Goal: Task Accomplishment & Management: Complete application form

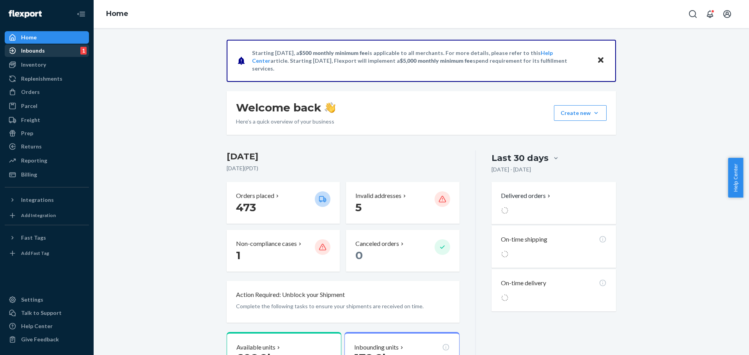
click at [36, 52] on div "Inbounds" at bounding box center [33, 51] width 24 height 8
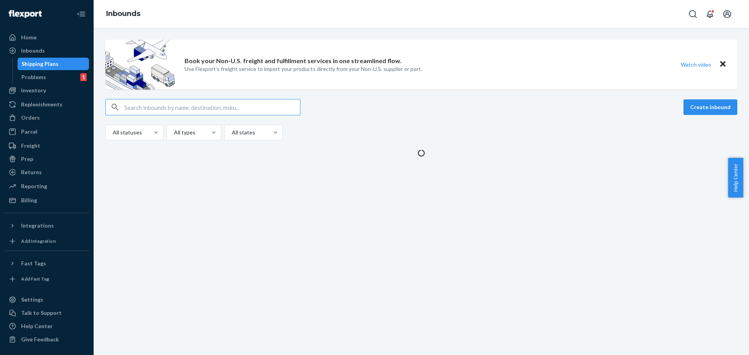
click at [222, 106] on input "text" at bounding box center [211, 107] width 175 height 16
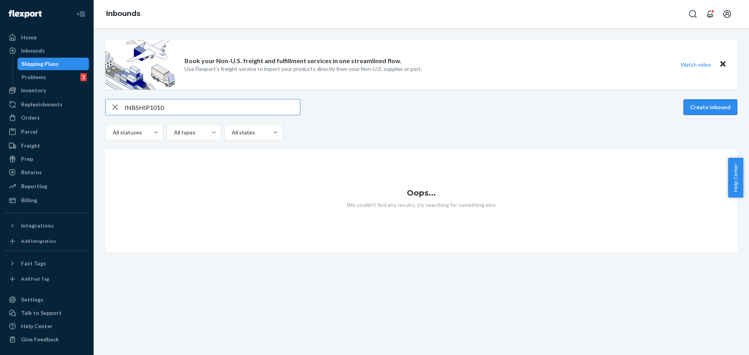
type input "INBSHIP1010"
click at [715, 106] on button "Create inbound" at bounding box center [710, 107] width 54 height 16
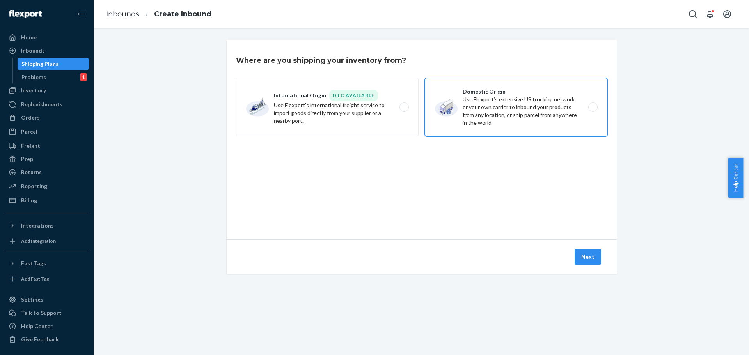
click at [555, 125] on label "Domestic Origin Use Flexport’s extensive US trucking network or your own carrie…" at bounding box center [516, 107] width 183 height 58
click at [592, 110] on input "Domestic Origin Use Flexport’s extensive US trucking network or your own carrie…" at bounding box center [594, 107] width 5 height 5
radio input "true"
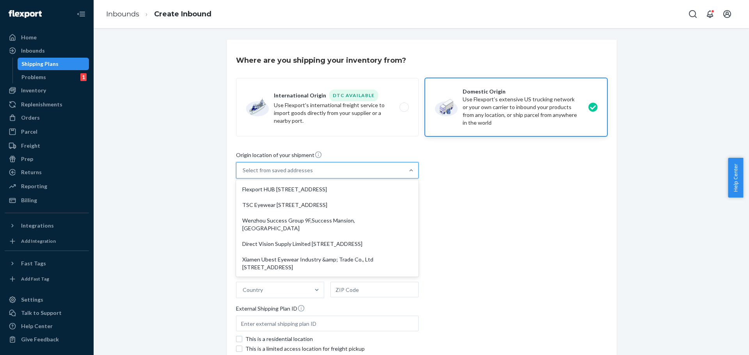
click at [384, 171] on div "Select from saved addresses" at bounding box center [320, 171] width 168 height 16
click at [243, 171] on input "option Flexport HUB [STREET_ADDRESS]. 5 results available. Use Up and Down to c…" at bounding box center [243, 171] width 1 height 8
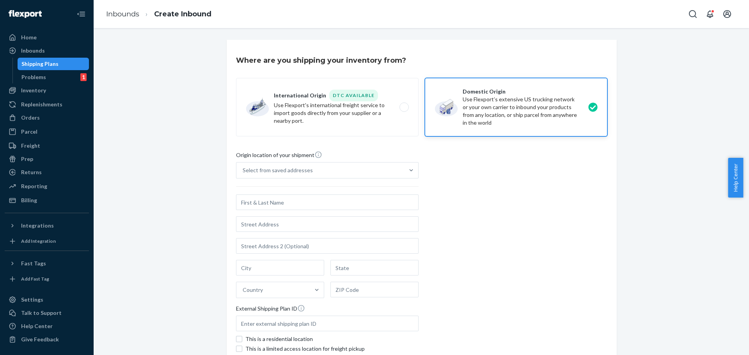
click at [484, 235] on div "Origin location of your shipment Select from saved addresses Country External S…" at bounding box center [421, 257] width 371 height 213
click at [282, 204] on input "text" at bounding box center [327, 203] width 183 height 16
paste input "YINGCHANG Group"
type input "YINGCHANG Group"
click at [267, 227] on input "text" at bounding box center [327, 224] width 183 height 16
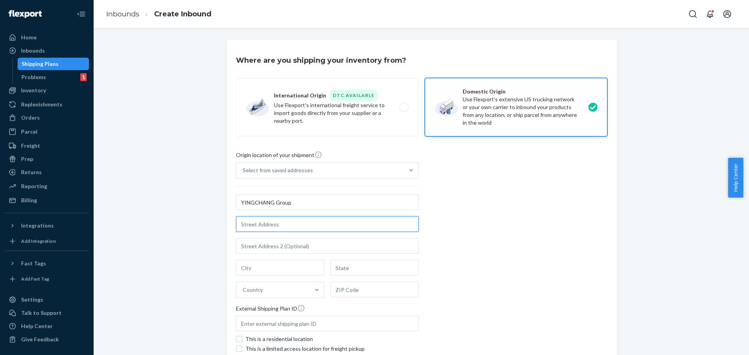
paste input "[STREET_ADDRESS]"
click at [344, 225] on input "[STREET_ADDRESS]" at bounding box center [327, 224] width 183 height 16
type input "[STREET_ADDRESS]"
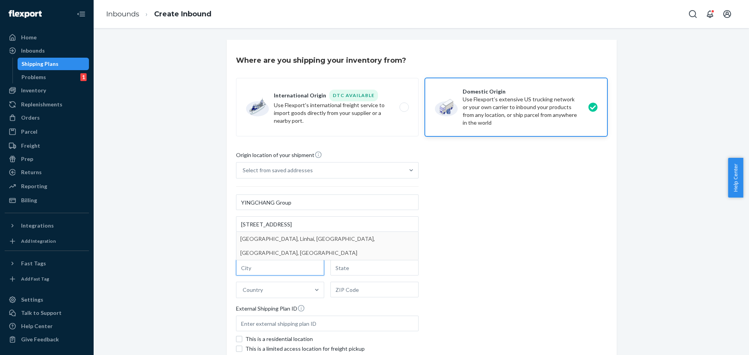
click at [261, 269] on input "text" at bounding box center [280, 268] width 88 height 16
paste input "[GEOGRAPHIC_DATA]"
type input "[GEOGRAPHIC_DATA]"
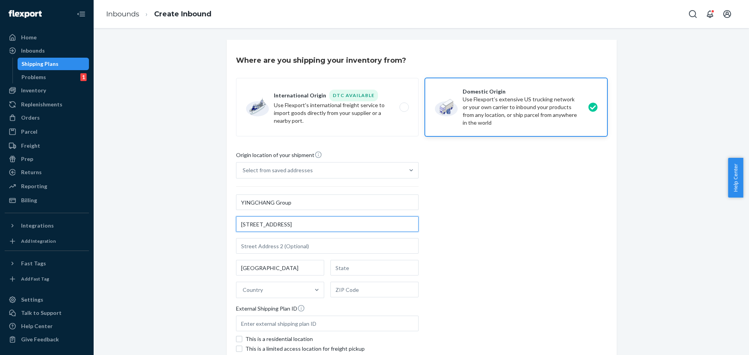
click at [373, 226] on input "[STREET_ADDRESS]" at bounding box center [327, 224] width 183 height 16
click at [359, 271] on input "text" at bounding box center [374, 268] width 88 height 16
paste input "[GEOGRAPHIC_DATA]"
type input "[GEOGRAPHIC_DATA]"
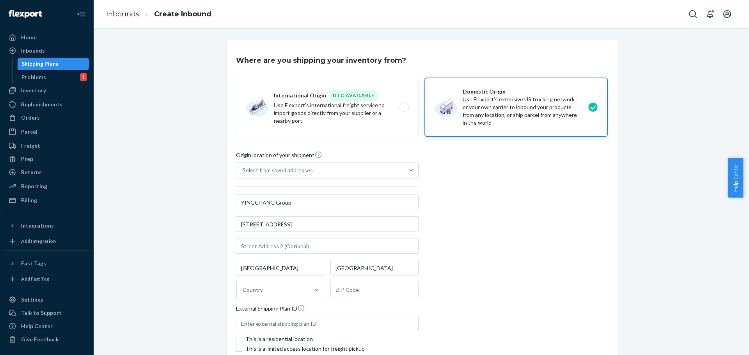
click at [297, 292] on div "Country" at bounding box center [272, 290] width 73 height 16
click at [243, 292] on input "Country" at bounding box center [243, 290] width 1 height 8
click at [276, 322] on div "[GEOGRAPHIC_DATA]" at bounding box center [280, 325] width 85 height 16
click at [243, 294] on input "option China focused, 2 of 249. 249 results available. Use Up and Down to choos…" at bounding box center [243, 290] width 1 height 8
click at [355, 292] on input "text" at bounding box center [374, 290] width 88 height 16
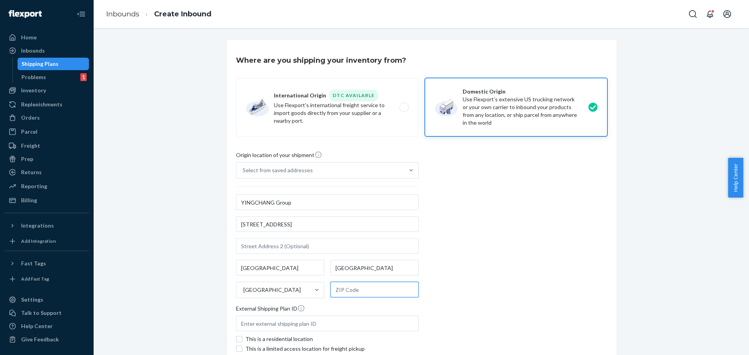
paste input "317016"
click at [498, 274] on div "Origin location of your shipment Select from saved addresses YINGCHANG Group [S…" at bounding box center [421, 257] width 371 height 213
click at [363, 291] on input "317016" at bounding box center [374, 290] width 88 height 16
type input "317016"
click at [284, 323] on input "text" at bounding box center [327, 324] width 183 height 16
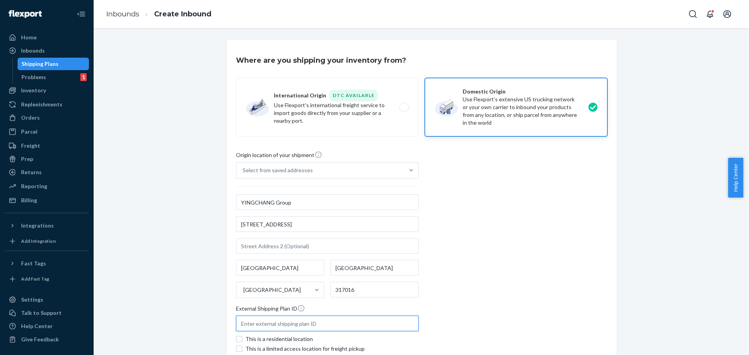
paste input "FLEX-3355354"
type input "FLEX-3355354"
click at [612, 256] on div "Where are you shipping your inventory from? International Origin DTC Available …" at bounding box center [422, 209] width 390 height 339
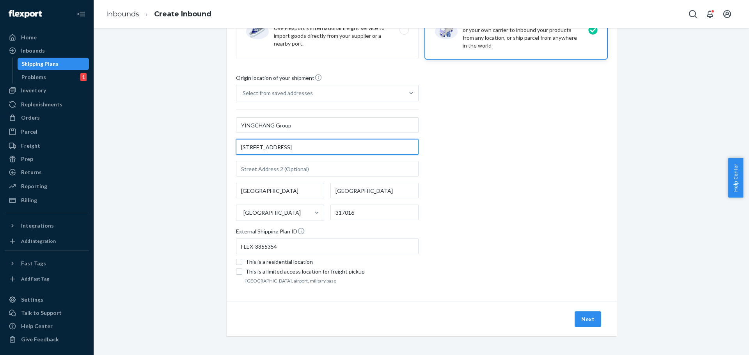
click at [404, 147] on input "[STREET_ADDRESS]" at bounding box center [327, 147] width 183 height 16
type input "[STREET_ADDRESS]"
click at [576, 209] on div "Origin location of your shipment Select from saved addresses YINGCHANG Group [S…" at bounding box center [421, 180] width 371 height 213
click at [589, 319] on button "Next" at bounding box center [587, 320] width 27 height 16
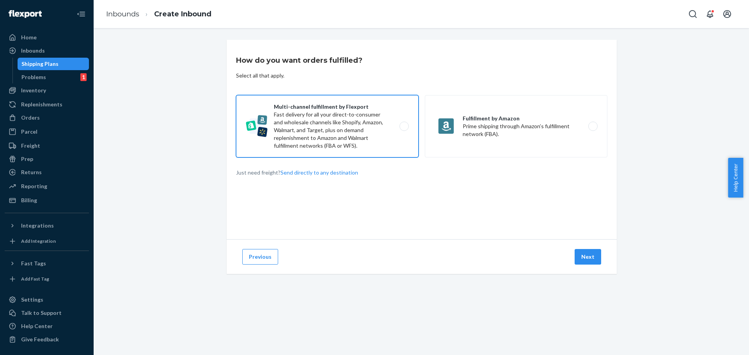
click at [385, 122] on label "Multi-channel fulfillment by Flexport Fast delivery for all your direct-to-cons…" at bounding box center [327, 126] width 183 height 62
click at [404, 124] on input "Multi-channel fulfillment by Flexport Fast delivery for all your direct-to-cons…" at bounding box center [406, 126] width 5 height 5
radio input "true"
click at [584, 260] on button "Next" at bounding box center [587, 257] width 27 height 16
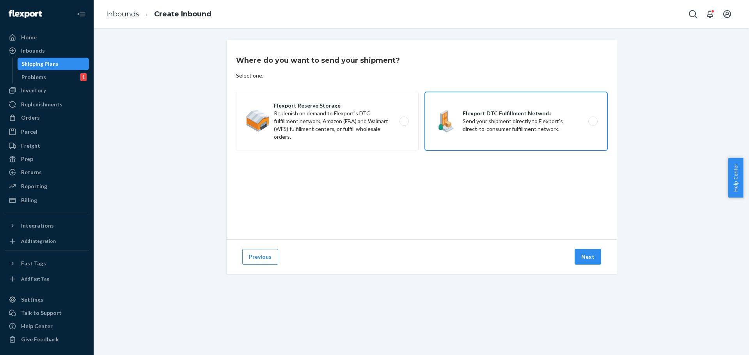
click at [513, 136] on label "Flexport DTC Fulfillment Network Send your shipment directly to Flexport's dire…" at bounding box center [516, 121] width 183 height 58
click at [592, 124] on input "Flexport DTC Fulfillment Network Send your shipment directly to Flexport's dire…" at bounding box center [594, 121] width 5 height 5
radio input "true"
click at [584, 253] on button "Next" at bounding box center [587, 257] width 27 height 16
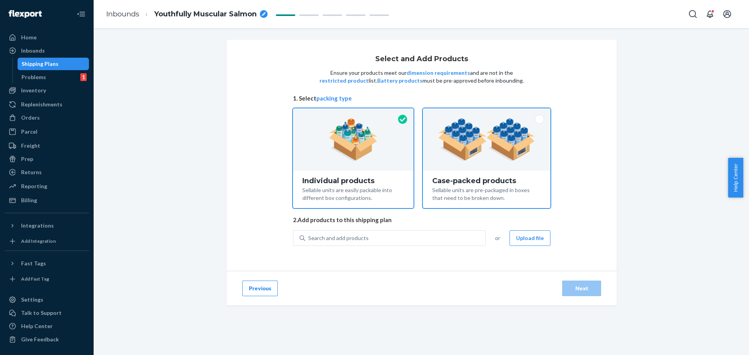
click at [490, 163] on div at bounding box center [487, 139] width 128 height 62
click at [489, 113] on input "Case-packed products Sellable units are pre-packaged in boxes that need to be b…" at bounding box center [486, 110] width 5 height 5
radio input "true"
radio input "false"
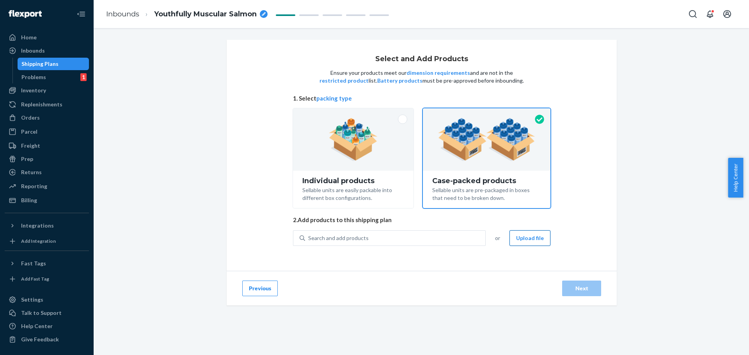
click at [540, 243] on button "Upload file" at bounding box center [529, 238] width 41 height 16
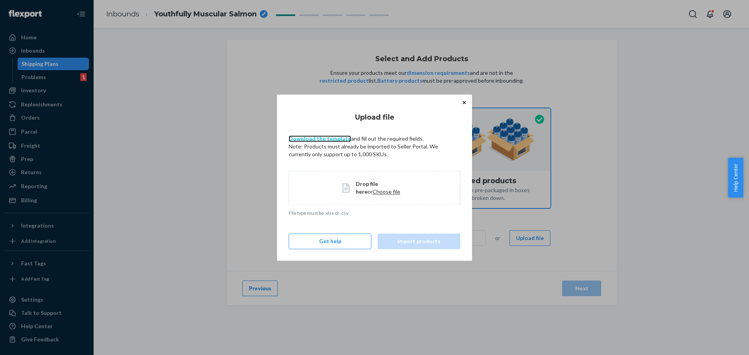
click at [333, 137] on link "Download the template" at bounding box center [320, 138] width 62 height 7
click at [372, 193] on span "Choose file" at bounding box center [386, 191] width 28 height 7
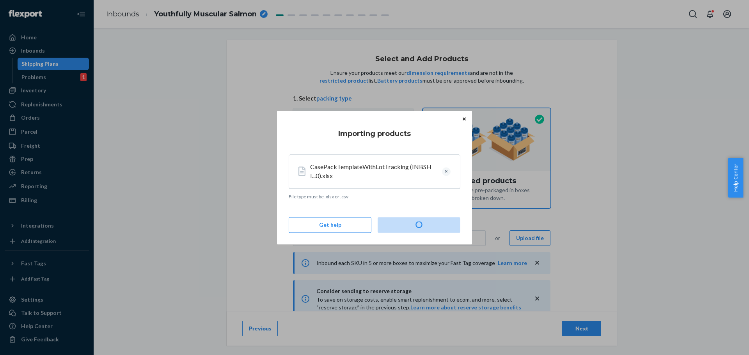
type input "200"
type input "10"
type input "5"
type input "4"
type input "5"
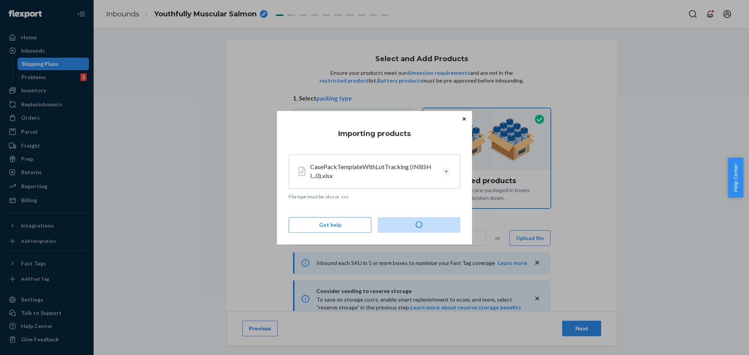
type input "200"
type input "3"
type input "5"
type input "200"
type input "7"
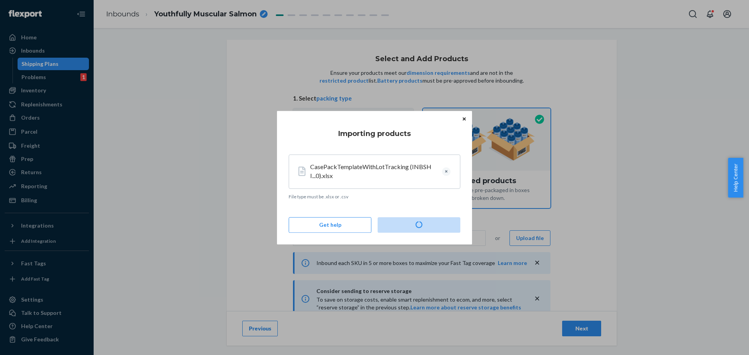
type input "11"
type input "200"
type input "29"
type input "3"
type input "200"
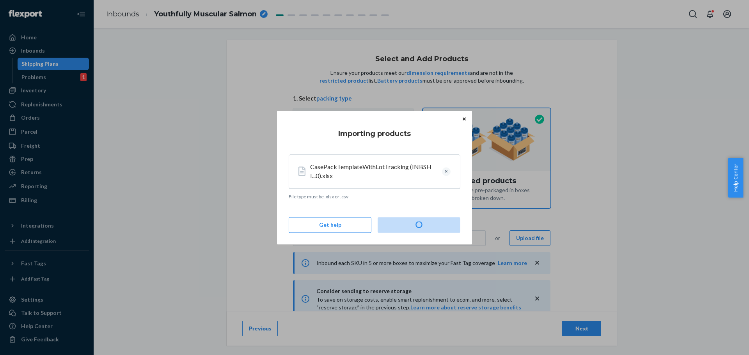
type input "4"
type input "200"
type input "3"
type input "200"
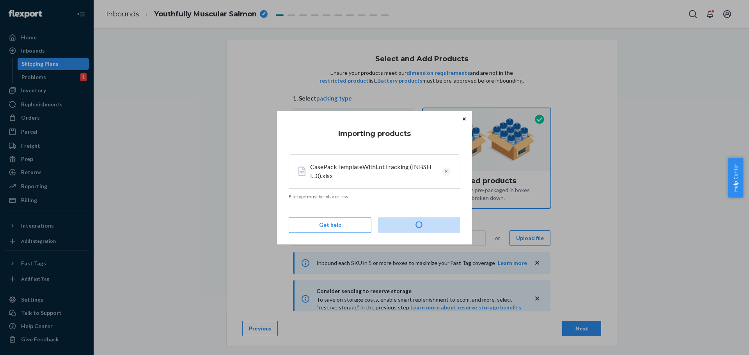
type input "13"
type input "200"
type input "7"
type input "200"
type input "3"
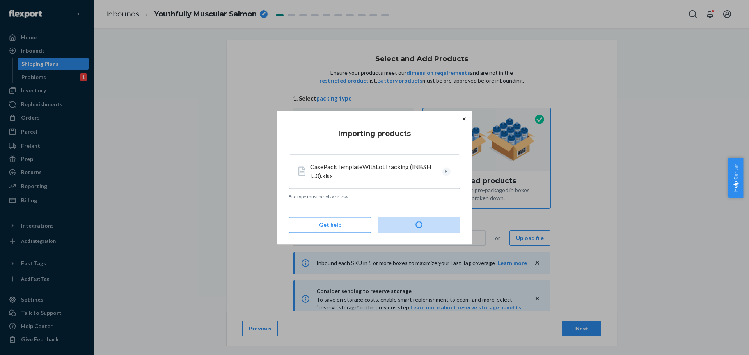
type input "2"
type input "200"
type input "39"
type input "200"
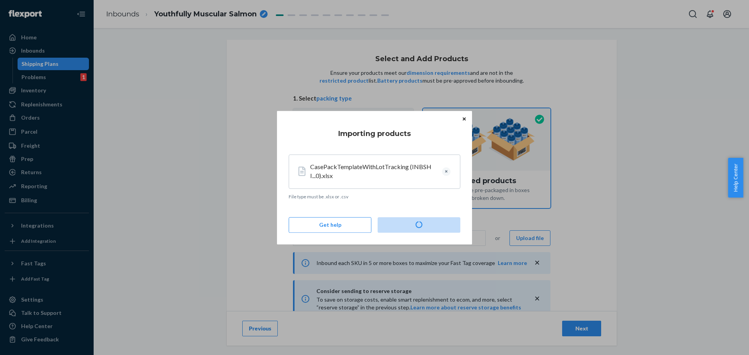
type input "8"
type input "5"
type input "13"
type input "8"
type input "7"
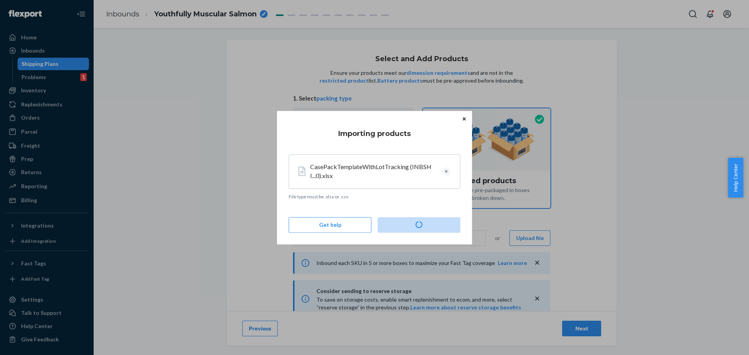
type input "7"
type input "5"
type input "200"
type input "5"
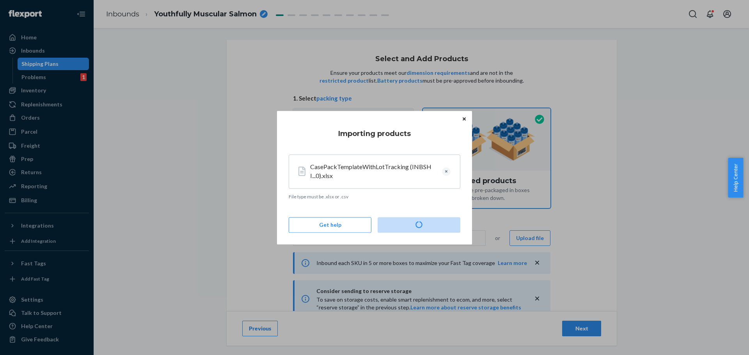
type input "4"
type input "3"
type input "2"
type input "3"
type input "7"
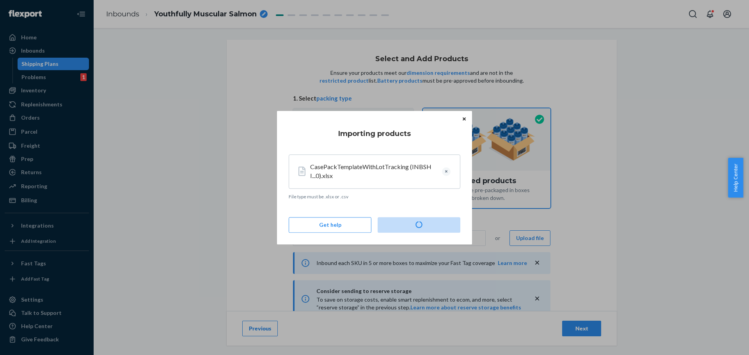
type input "4"
type input "6"
type input "2"
type input "3"
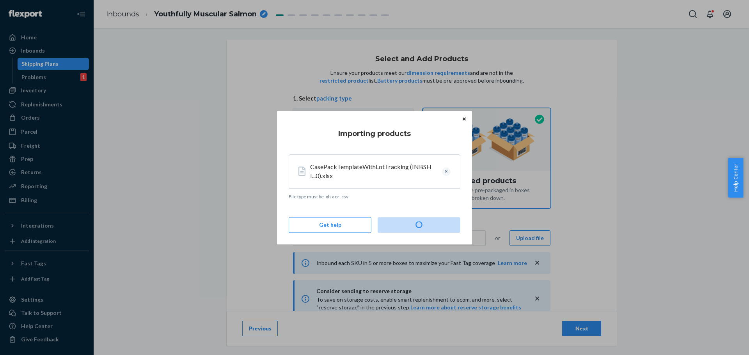
type input "4"
type input "5"
type input "20"
type input "30"
type input "7"
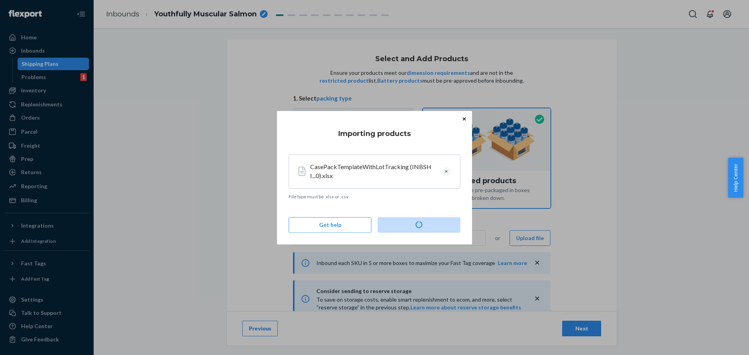
type input "3"
type input "2"
type input "200"
type input "6"
type input "200"
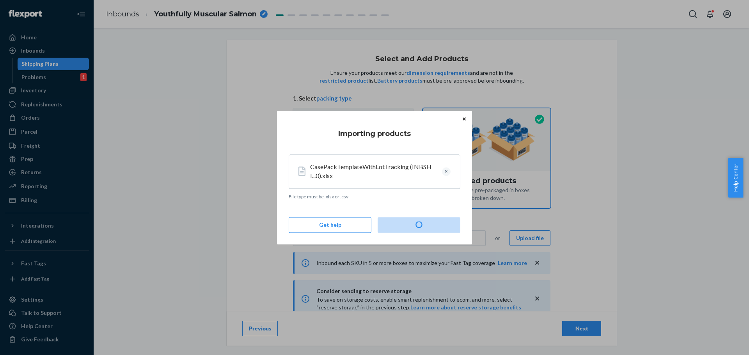
type input "4"
type input "6"
type input "4"
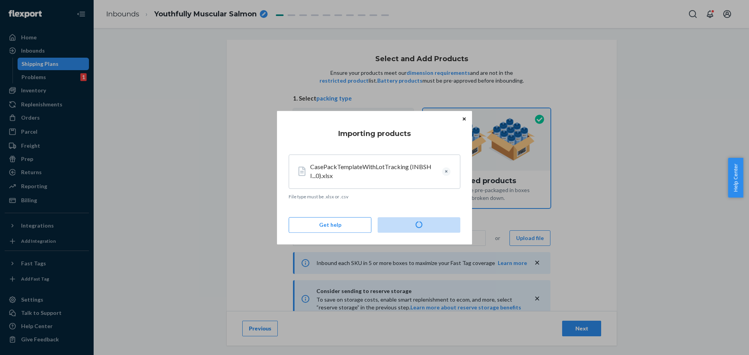
type input "2"
type input "5"
type input "3"
type input "200"
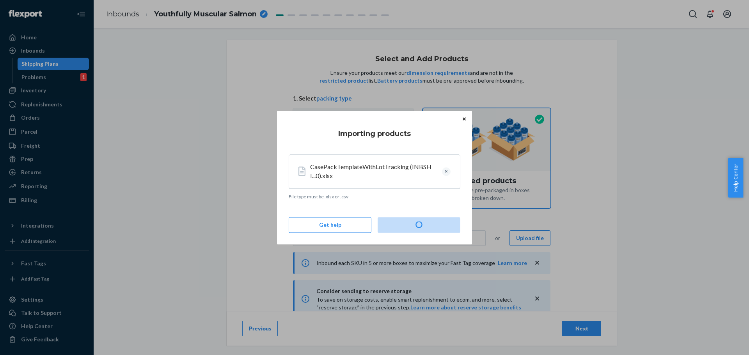
type input "200"
type input "2"
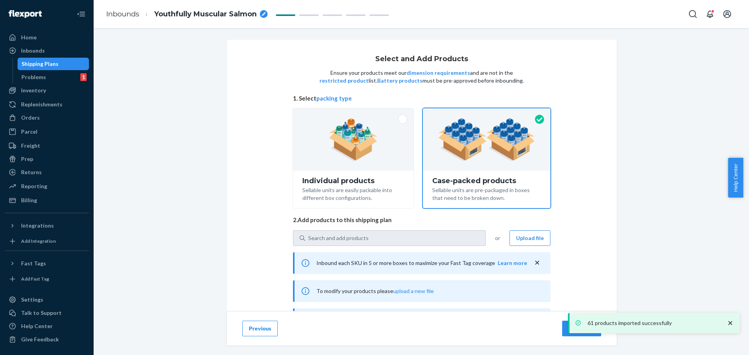
scroll to position [78, 0]
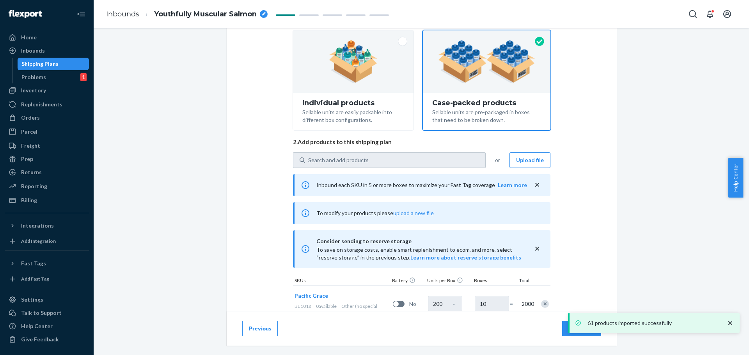
click at [652, 195] on div "Select and Add Products Ensure your products meet our dimension requirements an…" at bounding box center [420, 98] width 643 height 273
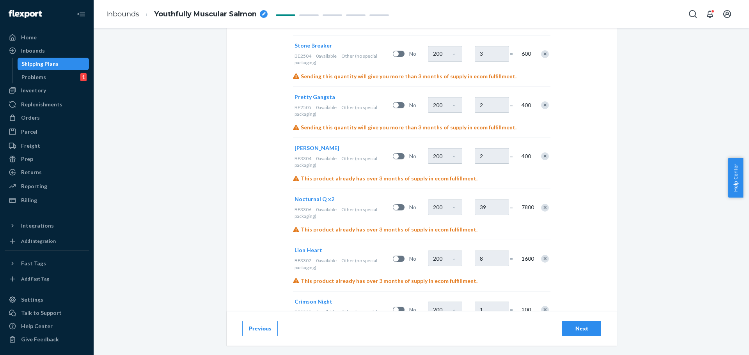
scroll to position [0, 0]
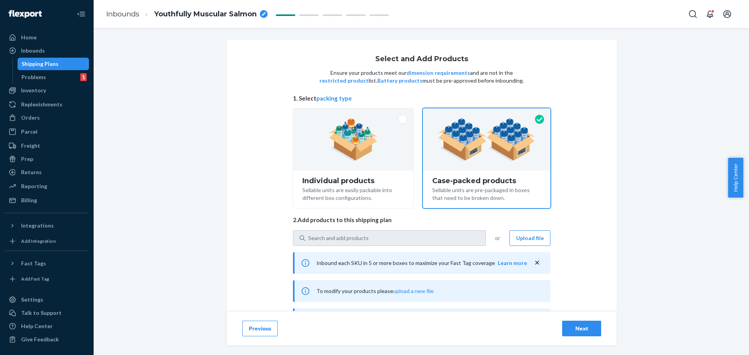
click at [584, 326] on div "Next" at bounding box center [582, 329] width 26 height 8
radio input "true"
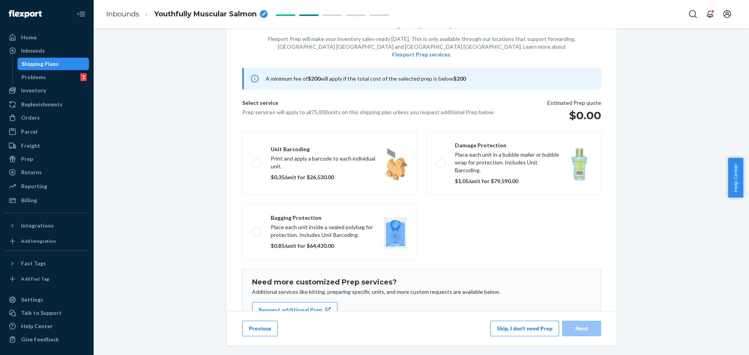
scroll to position [68, 0]
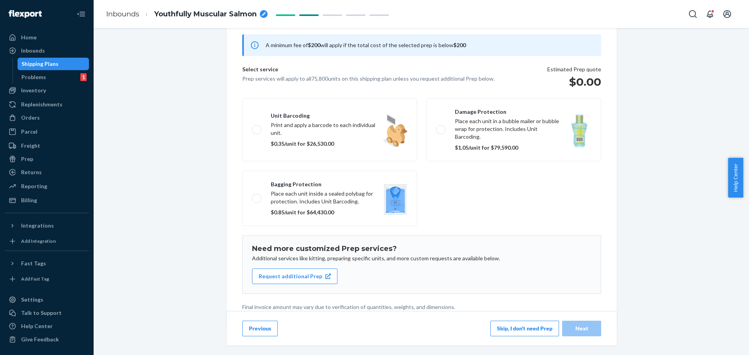
click at [518, 328] on button "Skip, I don't need Prep" at bounding box center [524, 329] width 69 height 16
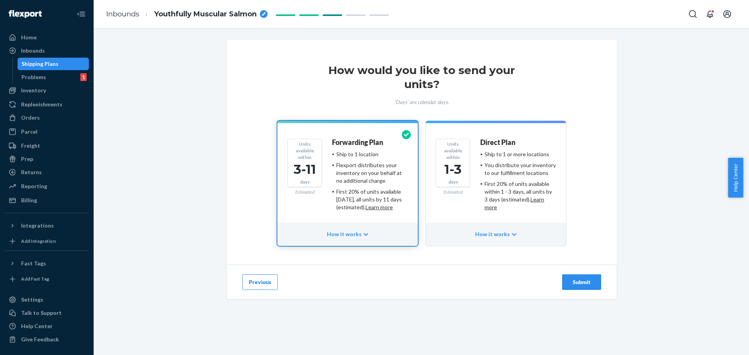
click at [573, 282] on div "Submit" at bounding box center [582, 282] width 26 height 8
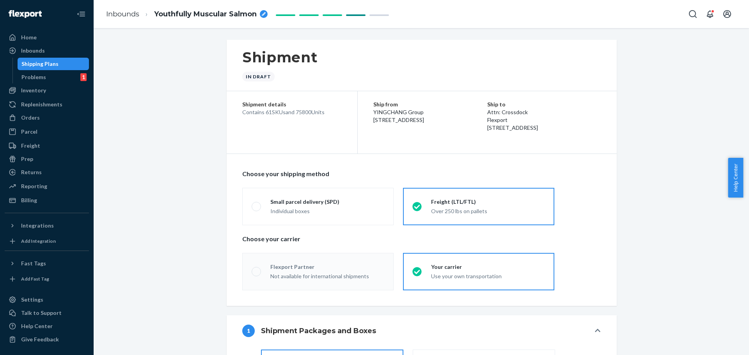
radio input "true"
radio input "false"
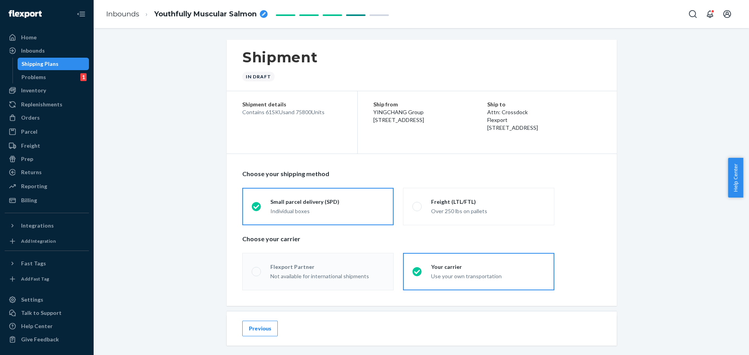
click at [264, 14] on icon "breadcrumbs" at bounding box center [264, 14] width 4 height 4
drag, startPoint x: 229, startPoint y: 14, endPoint x: 133, endPoint y: 5, distance: 95.9
click at [133, 5] on ol "Inbounds Youthfully Muscular Salmon" at bounding box center [174, 14] width 149 height 25
click at [191, 14] on input "INBSHIP1010 Subscribers 7 FLEX-3355354" at bounding box center [193, 14] width 78 height 12
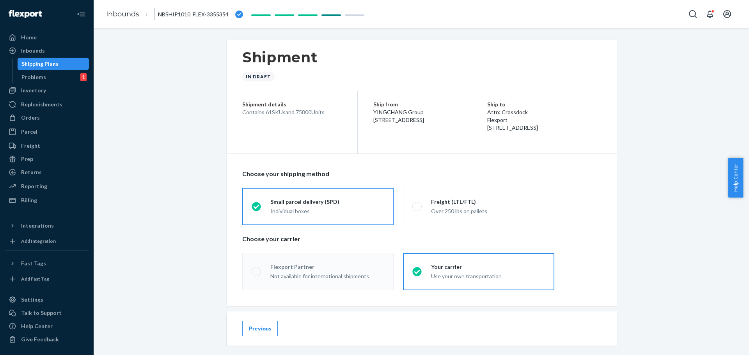
scroll to position [0, 2]
type input "INBSHIP1010 / FLEX-3355354"
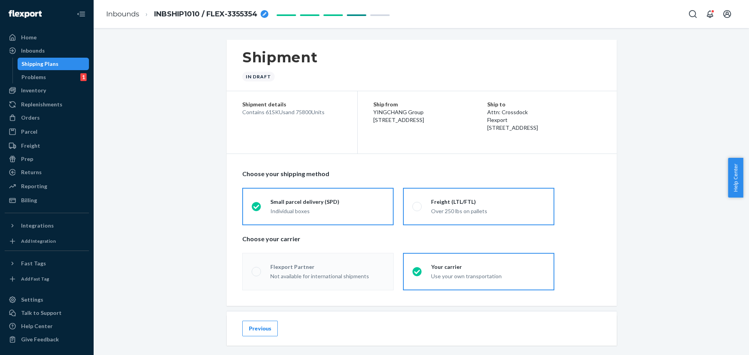
click at [443, 200] on div "Freight (LTL/FTL)" at bounding box center [488, 202] width 114 height 8
click at [417, 204] on input "Freight (LTL/FTL) Over 250 lbs on pallets" at bounding box center [414, 206] width 5 height 5
radio input "true"
radio input "false"
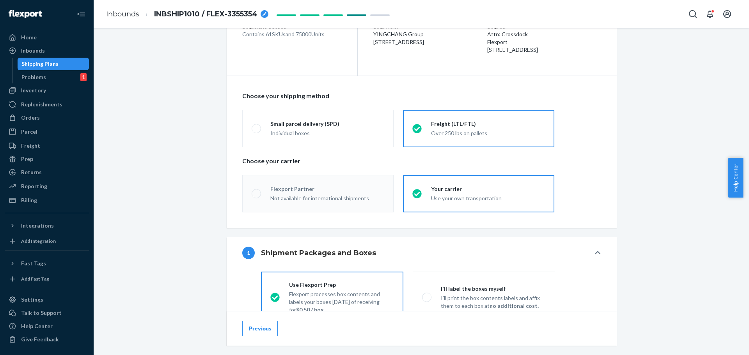
scroll to position [156, 0]
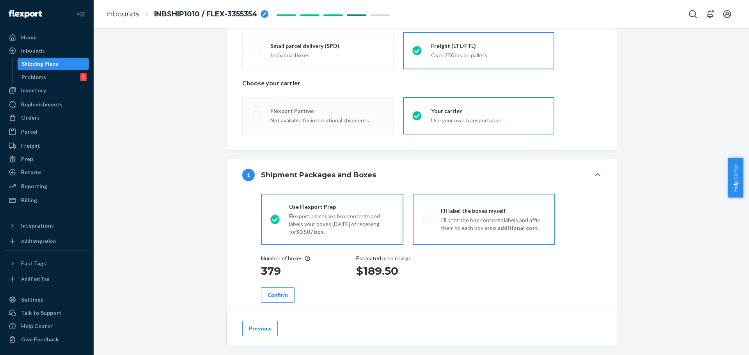
click at [485, 219] on p "I’ll print the box contents labels and affix them to each box at no additional …" at bounding box center [493, 224] width 105 height 16
click at [427, 219] on input "I'll label the boxes myself I’ll print the box contents labels and affix them t…" at bounding box center [424, 219] width 5 height 5
radio input "true"
radio input "false"
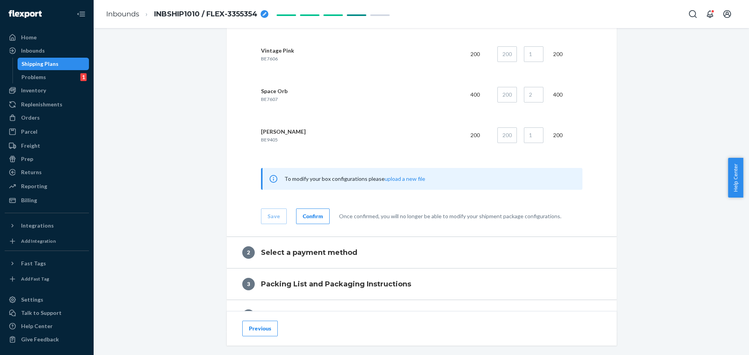
scroll to position [2925, 0]
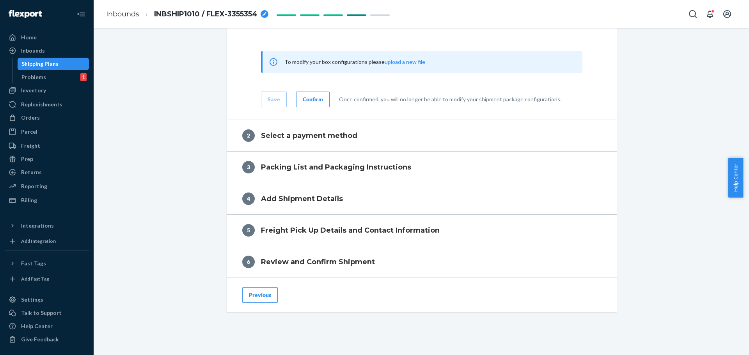
click at [316, 99] on div "Confirm" at bounding box center [313, 100] width 20 height 8
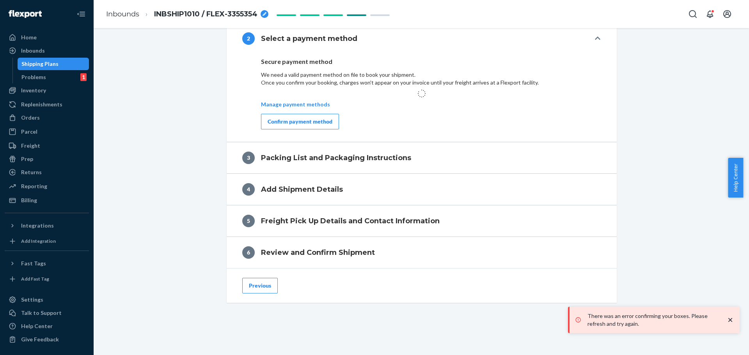
click at [307, 127] on button "Confirm payment method" at bounding box center [300, 122] width 78 height 16
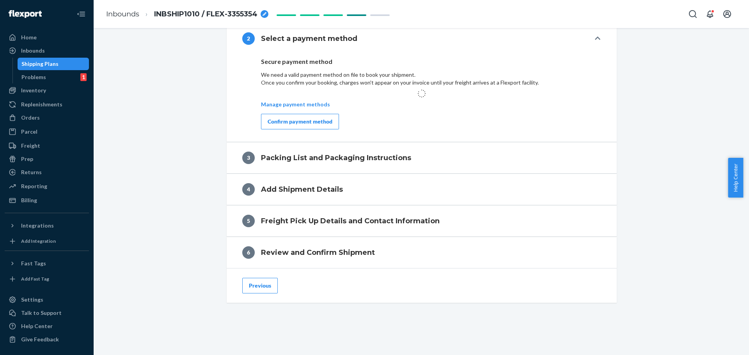
scroll to position [321, 0]
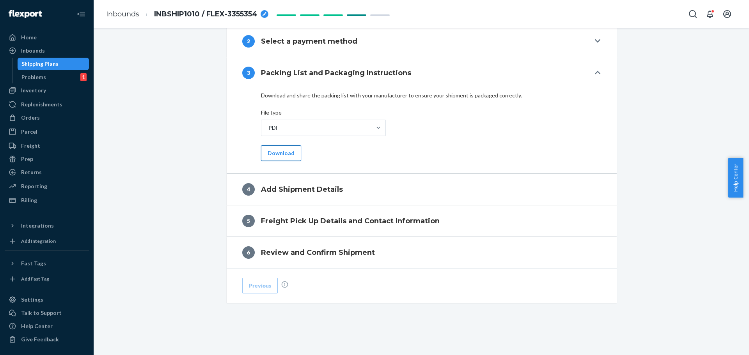
click at [282, 151] on button "Download" at bounding box center [281, 153] width 40 height 16
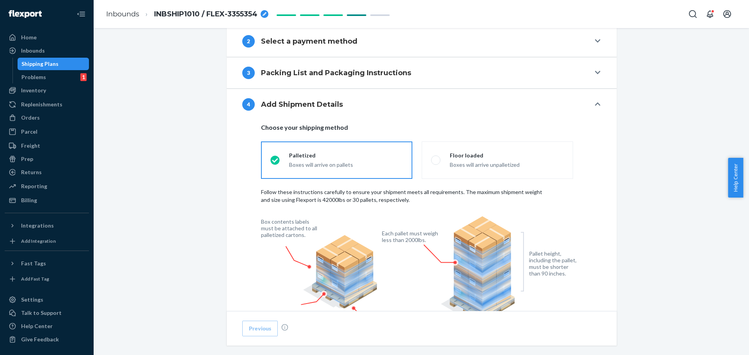
scroll to position [399, 0]
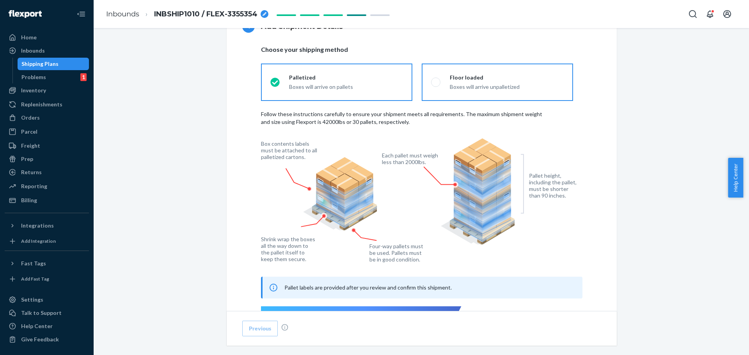
click at [486, 81] on div "Floor loaded" at bounding box center [507, 78] width 114 height 8
click at [436, 81] on input "Floor loaded Boxes will arrive unpalletized" at bounding box center [433, 82] width 5 height 5
radio input "true"
radio input "false"
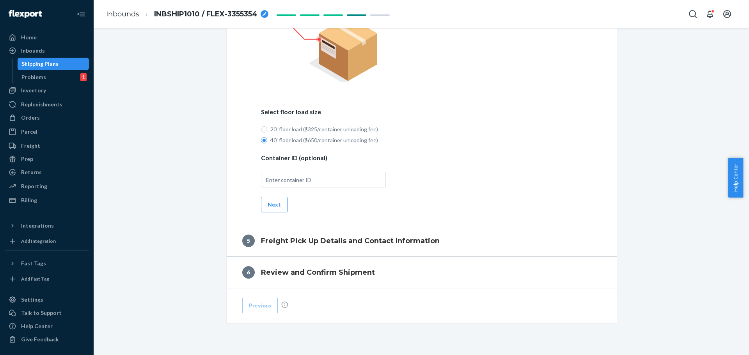
scroll to position [555, 0]
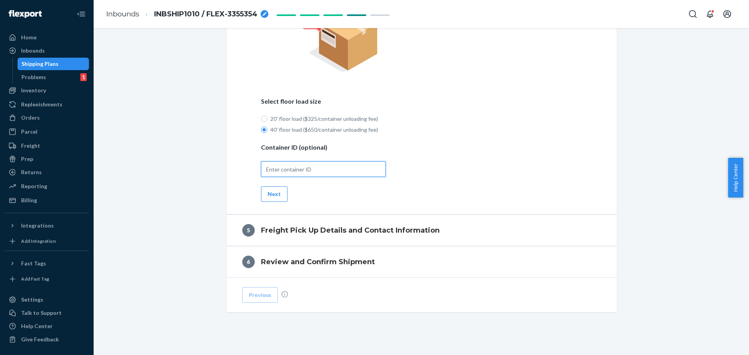
click at [309, 170] on input "text" at bounding box center [323, 169] width 125 height 16
paste input "INBSHIP1010 Subscribers 7 FLEX-3355354"
click at [331, 169] on input "INBSHIP1010 Subscribers 7 FLEX-3355354" at bounding box center [323, 169] width 125 height 16
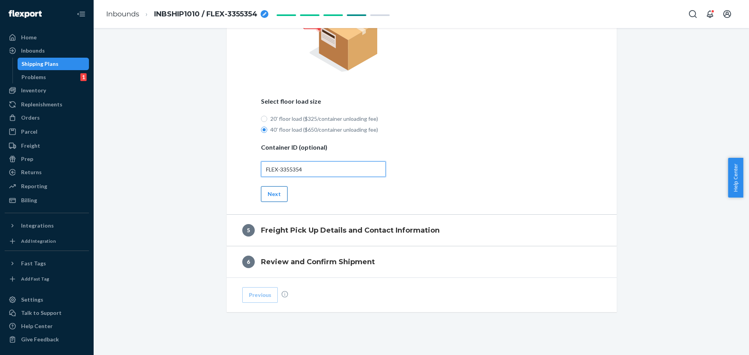
type input "FLEX-3355354"
click at [269, 194] on button "Next" at bounding box center [274, 194] width 27 height 16
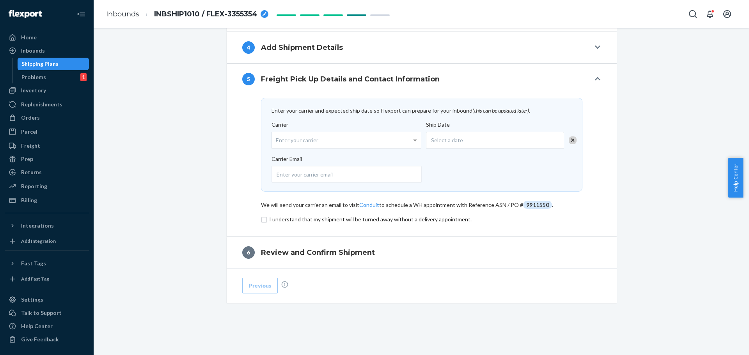
click at [392, 140] on div "Enter your carrier" at bounding box center [346, 140] width 149 height 16
click at [278, 140] on input "Carrier Enter your carrier" at bounding box center [277, 140] width 2 height 14
type input "flexport"
click at [459, 142] on div "Select a date" at bounding box center [495, 140] width 138 height 17
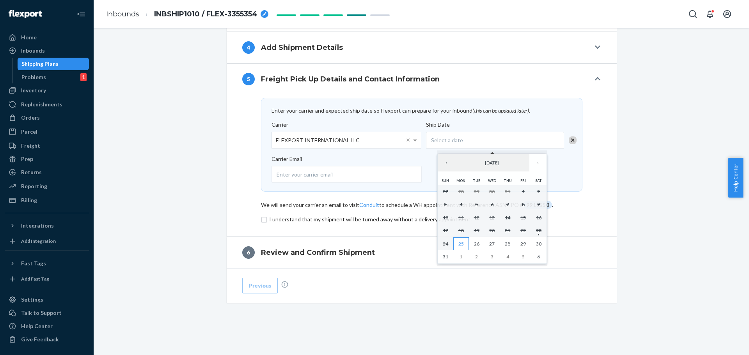
click at [465, 247] on button "25" at bounding box center [461, 244] width 16 height 13
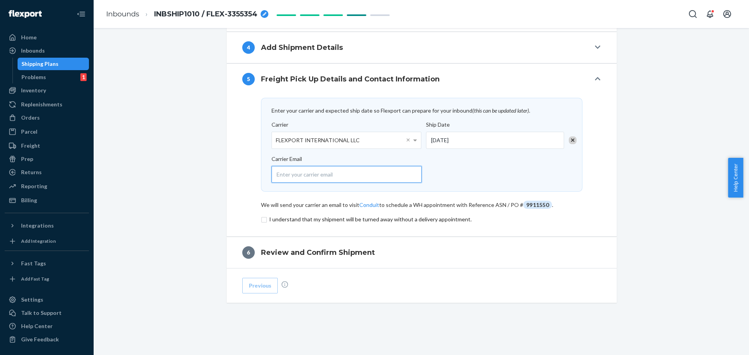
click at [301, 171] on input "email" at bounding box center [346, 174] width 150 height 17
type input "[EMAIL_ADDRESS][DOMAIN_NAME]"
click at [263, 218] on input "checkbox" at bounding box center [421, 219] width 321 height 9
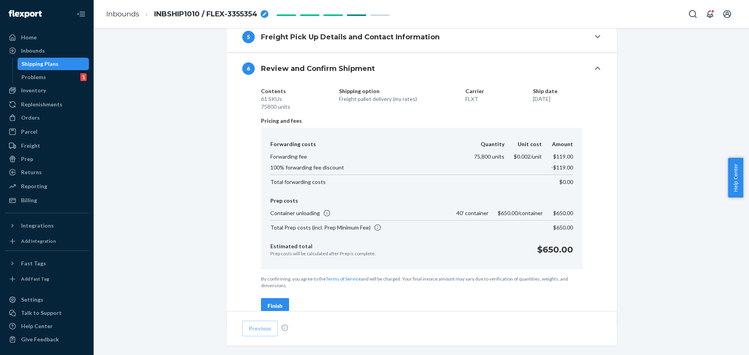
scroll to position [479, 0]
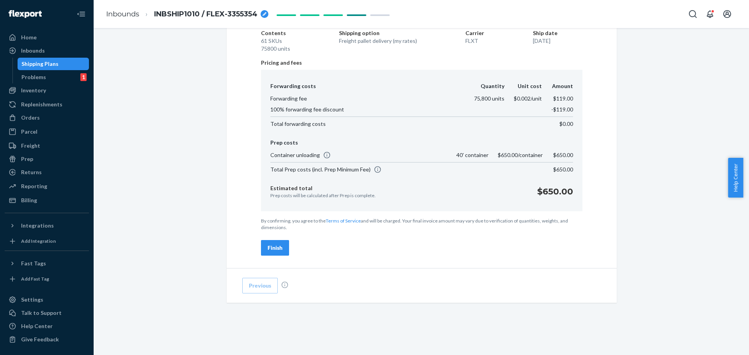
click at [269, 245] on div "Finish" at bounding box center [275, 248] width 15 height 8
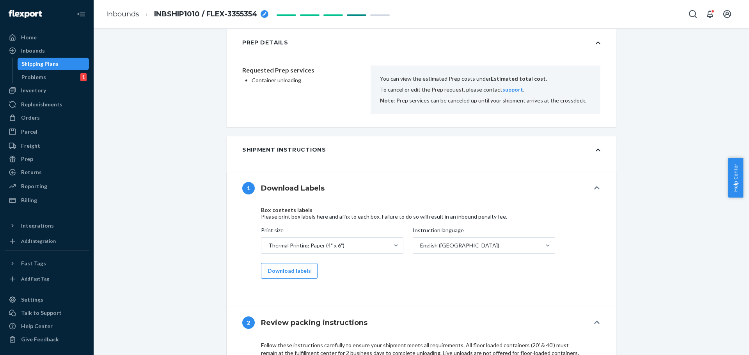
scroll to position [353, 0]
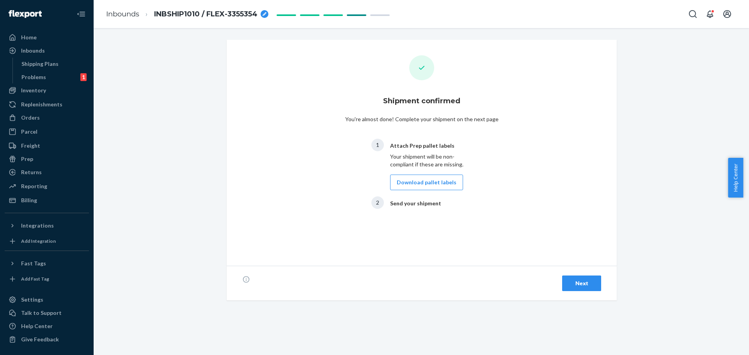
click at [590, 285] on div "Next" at bounding box center [582, 284] width 26 height 8
